Goal: Navigation & Orientation: Find specific page/section

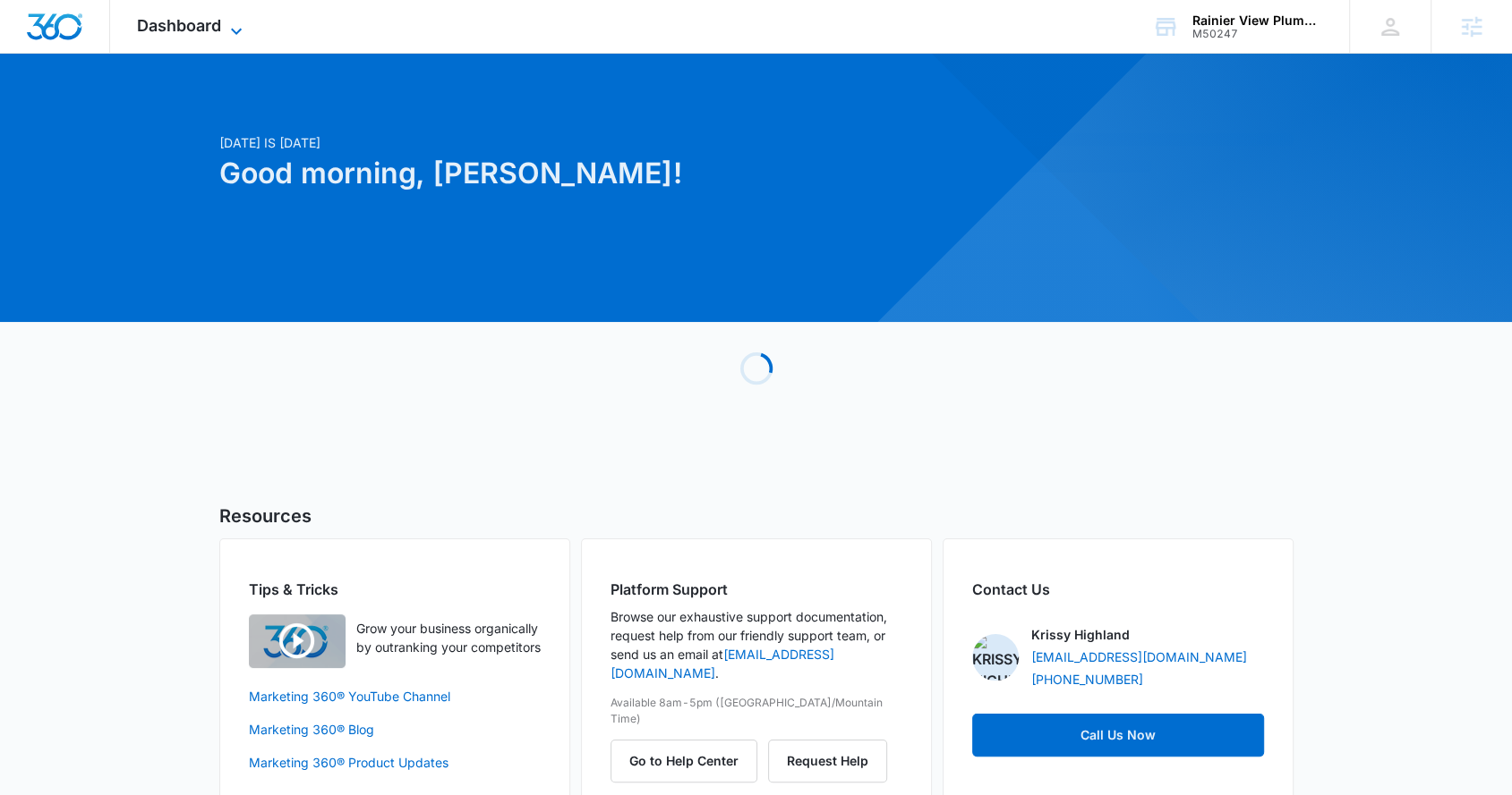
click at [213, 21] on span "Dashboard" at bounding box center [179, 25] width 84 height 19
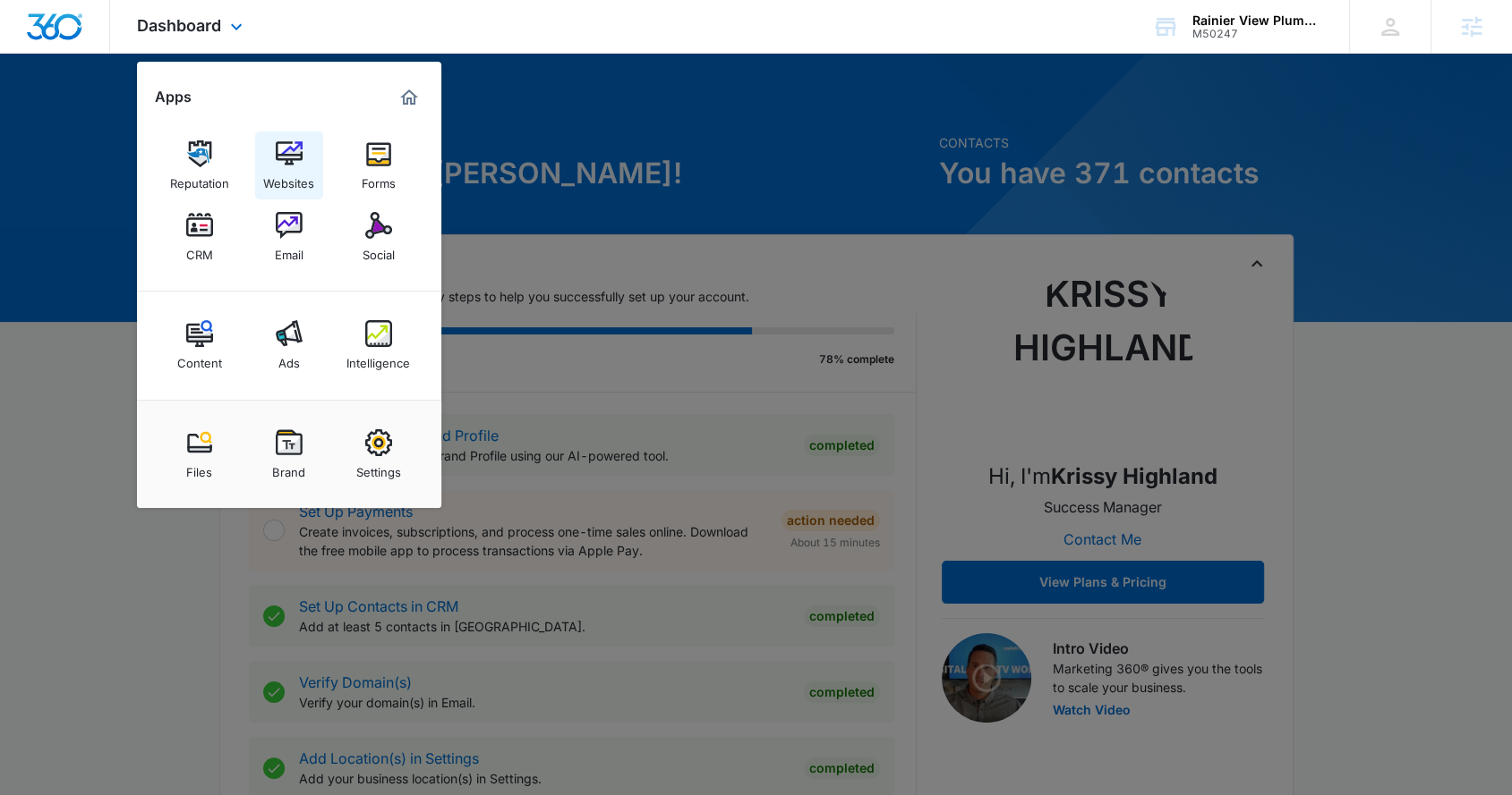
click at [304, 150] on link "Websites" at bounding box center [288, 165] width 68 height 68
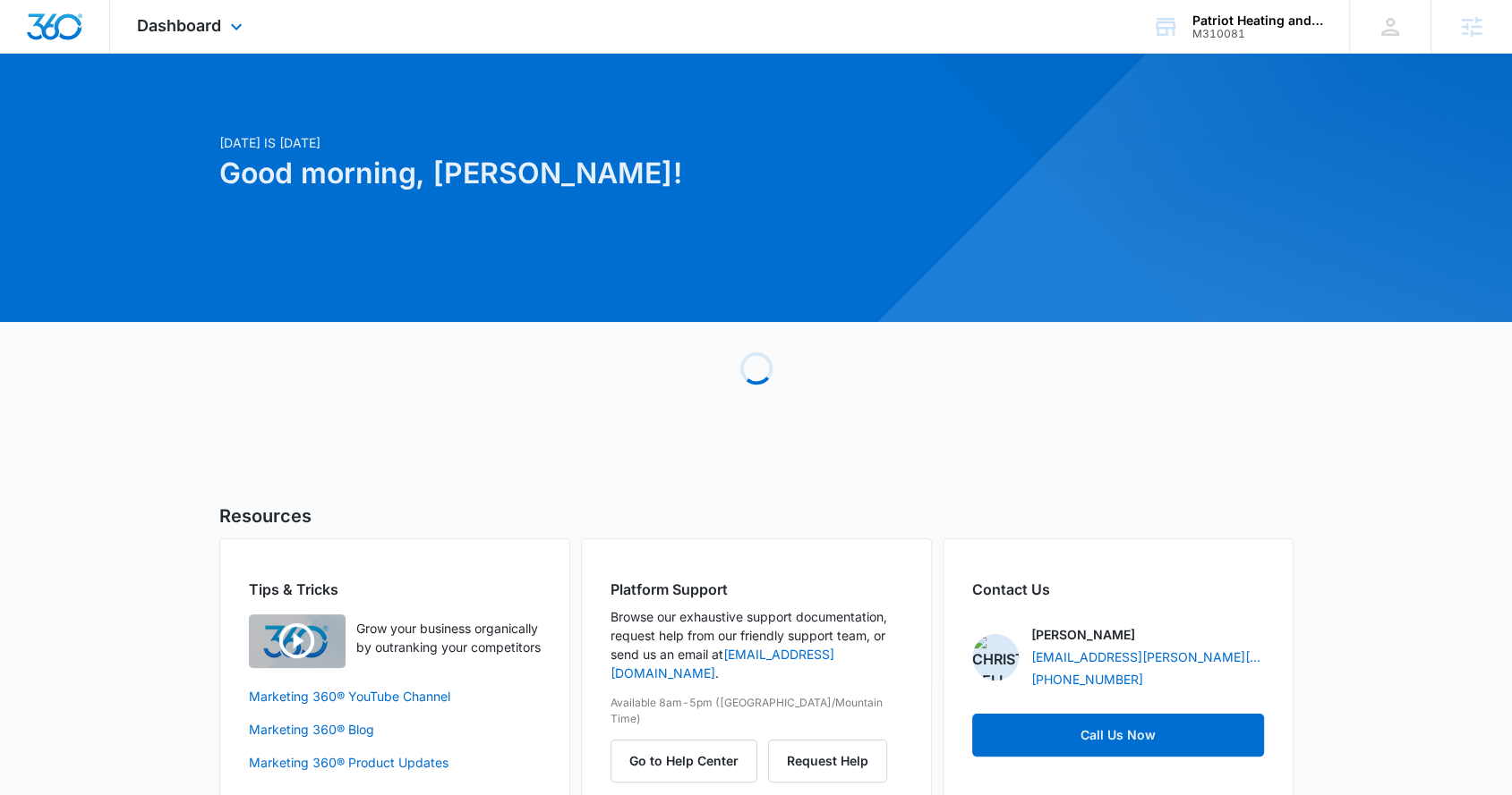
click at [156, 13] on div "Dashboard Apps Reputation Websites Forms CRM Email Social Content Ads Intellige…" at bounding box center [192, 26] width 164 height 53
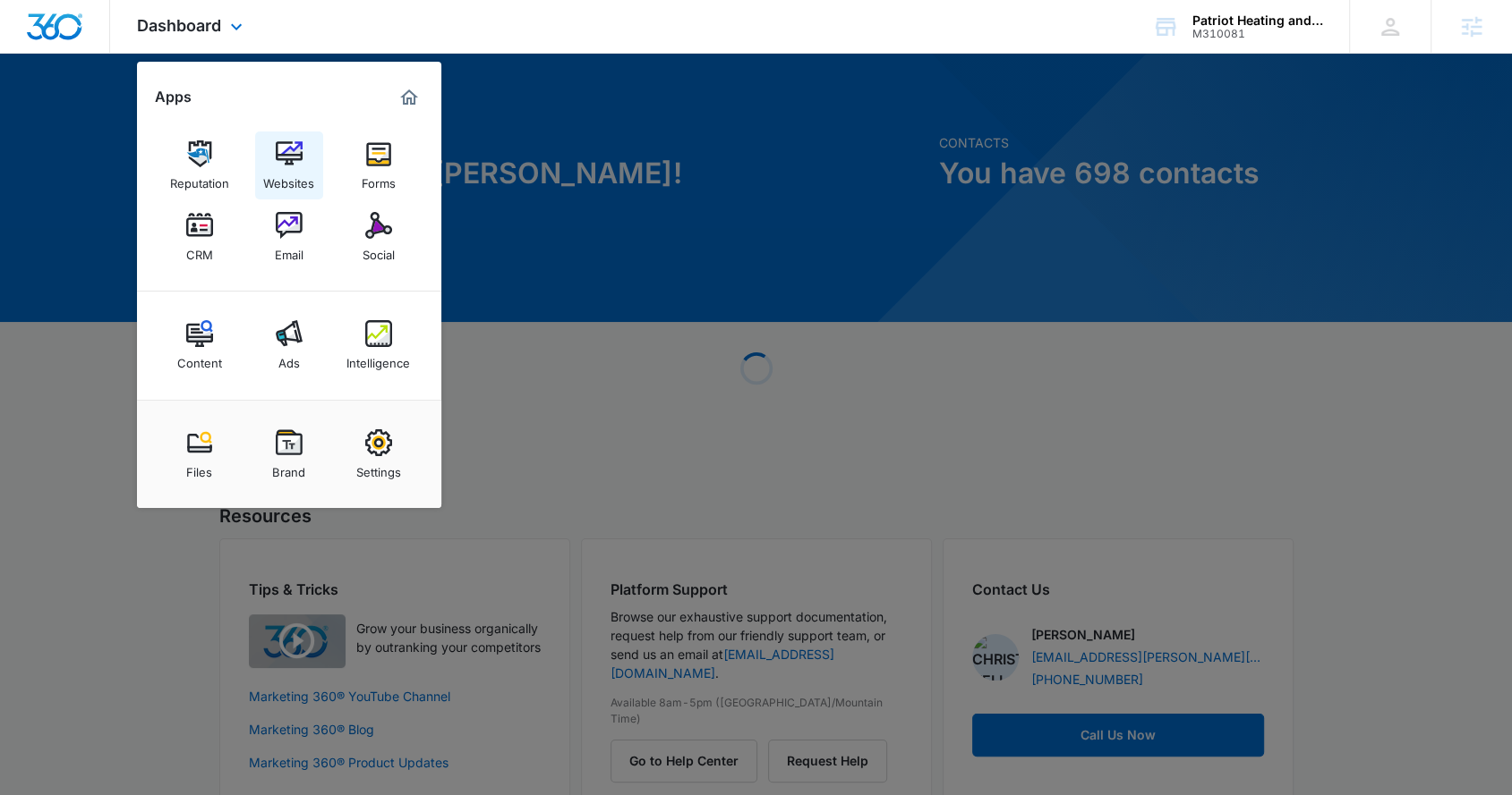
click at [290, 162] on img at bounding box center [289, 154] width 27 height 27
